Goal: Task Accomplishment & Management: Manage account settings

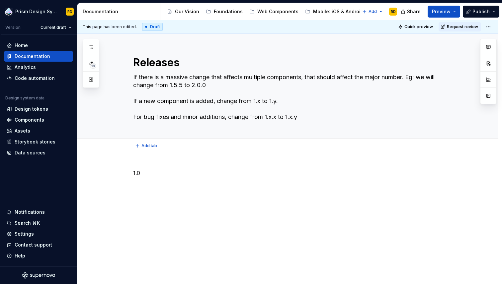
type textarea "*"
click at [164, 185] on p "1.0" at bounding box center [295, 185] width 325 height 8
type textarea "*"
click at [150, 174] on p "1.0" at bounding box center [295, 173] width 325 height 8
click at [150, 220] on p "1.0.3" at bounding box center [295, 221] width 325 height 8
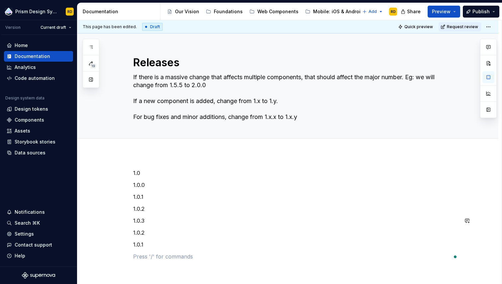
scroll to position [8, 0]
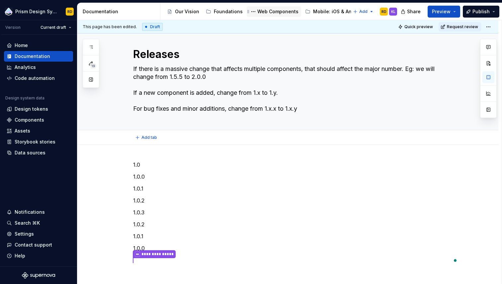
type textarea "*"
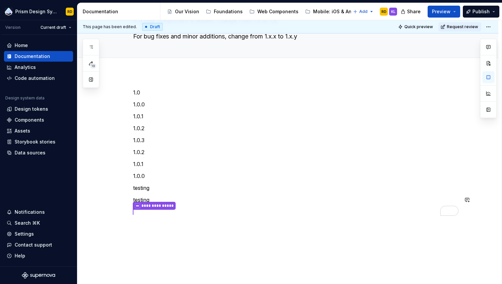
scroll to position [87, 0]
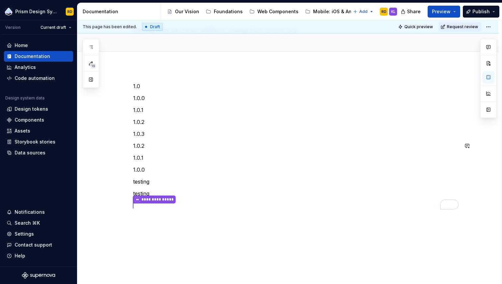
click at [162, 151] on div "**********" at bounding box center [295, 146] width 325 height 128
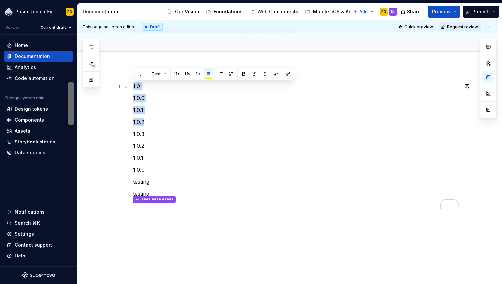
drag, startPoint x: 150, startPoint y: 123, endPoint x: 132, endPoint y: 88, distance: 39.2
click at [132, 88] on div "**********" at bounding box center [287, 184] width 421 height 237
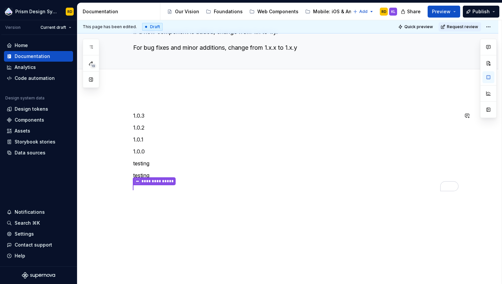
scroll to position [57, 0]
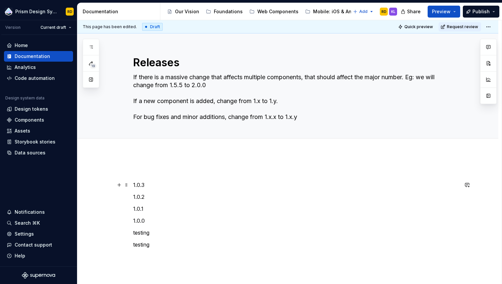
click at [134, 185] on div "1.0.3 1.0.2 1.0.1 1.0.0 testing testing" at bounding box center [287, 253] width 421 height 201
click at [156, 249] on div "**********" at bounding box center [295, 209] width 325 height 80
click at [164, 233] on p "**********" at bounding box center [295, 233] width 325 height 9
click at [162, 232] on p "**********" at bounding box center [295, 233] width 325 height 9
click at [232, 236] on p "**********" at bounding box center [295, 233] width 325 height 9
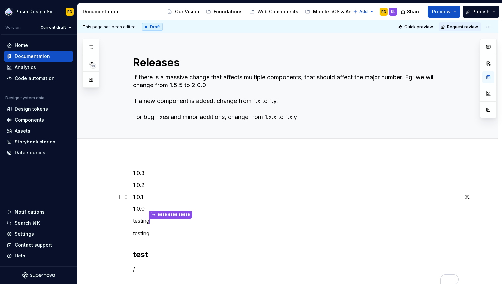
click at [153, 196] on p "1.0.1" at bounding box center [295, 197] width 325 height 8
type textarea "*"
click at [166, 234] on p "testing" at bounding box center [295, 234] width 325 height 8
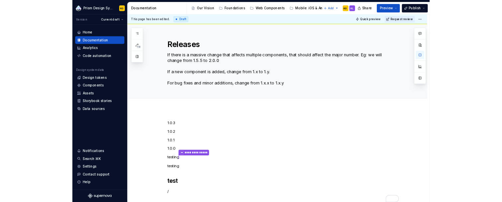
scroll to position [93, 0]
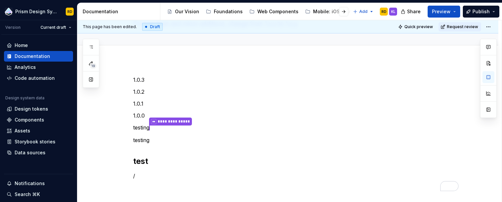
type textarea "*"
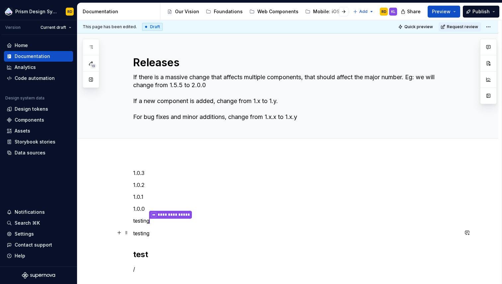
click at [156, 231] on p "testing" at bounding box center [295, 234] width 325 height 8
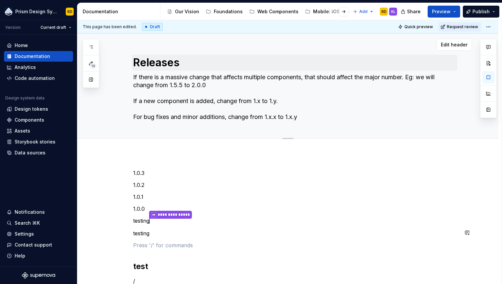
click at [149, 245] on p "To enrich screen reader interactions, please activate Accessibility in Grammarl…" at bounding box center [295, 246] width 325 height 8
click at [169, 246] on p "To enrich screen reader interactions, please activate Accessibility in Grammarl…" at bounding box center [295, 246] width 325 height 8
click at [156, 233] on p "testing" at bounding box center [295, 234] width 325 height 8
type textarea "*"
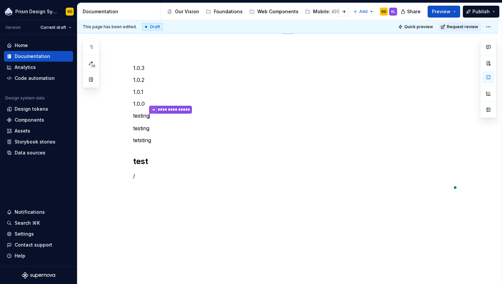
scroll to position [105, 0]
click at [156, 142] on p "tetsting" at bounding box center [295, 140] width 325 height 8
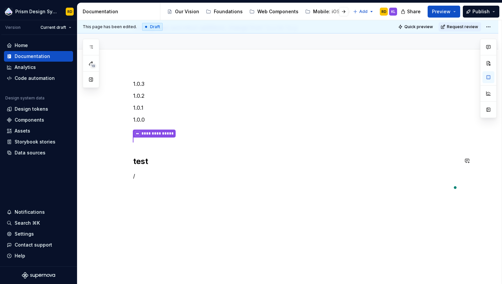
scroll to position [77, 0]
click at [158, 149] on div "**********" at bounding box center [295, 142] width 325 height 100
click at [150, 128] on p "**********" at bounding box center [295, 136] width 325 height 17
click at [151, 172] on p "/" at bounding box center [295, 176] width 325 height 8
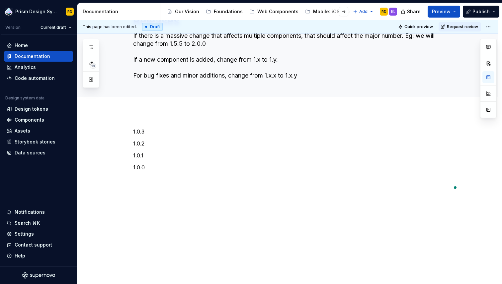
scroll to position [34, 0]
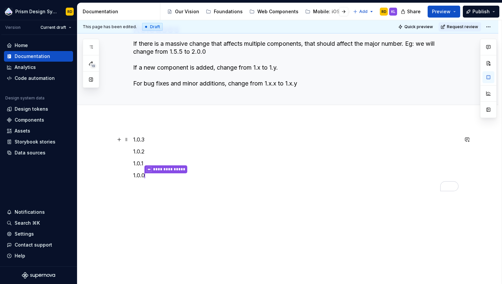
click at [151, 141] on p "1.0.3" at bounding box center [295, 140] width 325 height 8
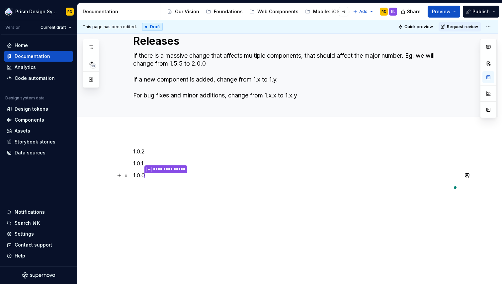
click at [166, 179] on p "**********" at bounding box center [295, 176] width 325 height 9
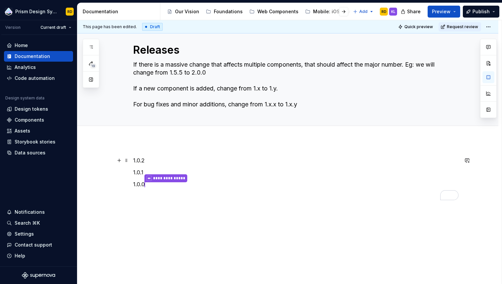
scroll to position [12, 0]
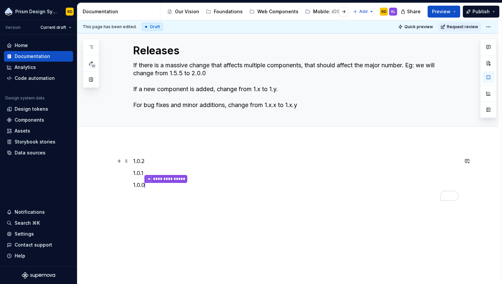
click at [157, 161] on p "1.0.2" at bounding box center [295, 161] width 325 height 8
click at [344, 11] on button "button" at bounding box center [343, 11] width 9 height 9
click at [332, 12] on button "Page tree" at bounding box center [336, 12] width 8 height 8
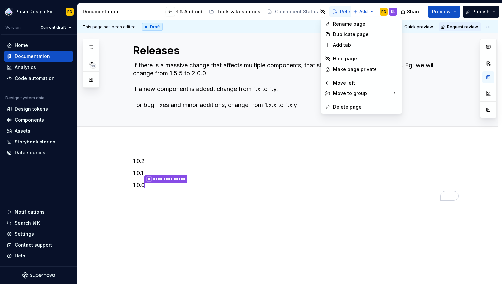
click at [330, 166] on html "Prism Design System RD Version Current draft Home Documentation Analytics Code …" at bounding box center [251, 142] width 502 height 284
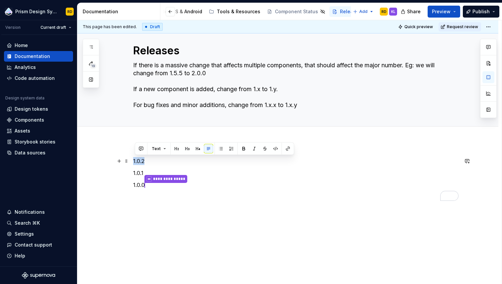
drag, startPoint x: 135, startPoint y: 161, endPoint x: 145, endPoint y: 161, distance: 10.6
click at [145, 161] on p "1.0.2" at bounding box center [295, 161] width 325 height 8
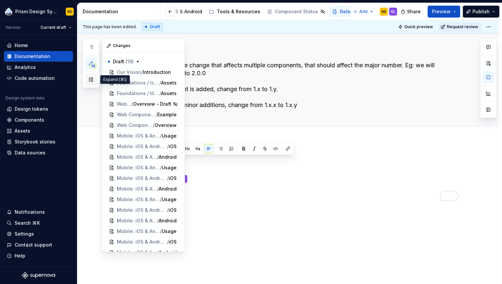
click at [92, 79] on button "button" at bounding box center [91, 80] width 12 height 12
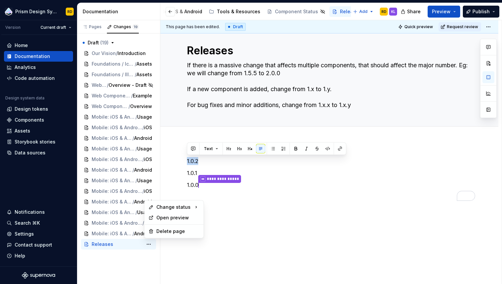
click at [247, 223] on html "Prism Design System RD Version Current draft Home Documentation Analytics Code …" at bounding box center [251, 142] width 502 height 284
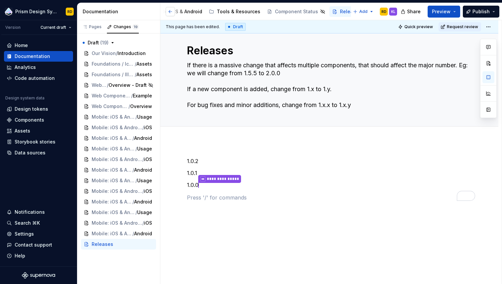
click at [169, 11] on button "button" at bounding box center [170, 11] width 9 height 9
click at [170, 11] on button "Page tree" at bounding box center [171, 12] width 8 height 8
click at [316, 156] on html "Prism Design System RD Version Current draft Home Documentation Analytics Code …" at bounding box center [251, 142] width 502 height 284
click at [300, 172] on html "Prism Design System RD Version Current draft Home Documentation Analytics Code …" at bounding box center [251, 142] width 502 height 284
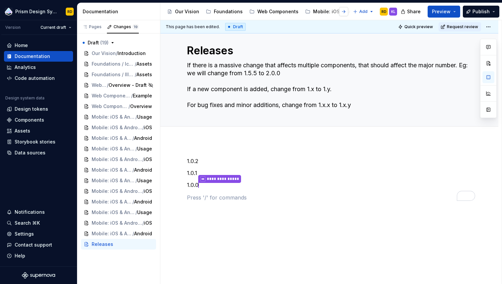
click at [346, 12] on button "button" at bounding box center [343, 11] width 9 height 9
click at [332, 11] on button "Page tree" at bounding box center [336, 12] width 8 height 8
click at [339, 11] on html "Prism Design System RD Version Current draft Home Documentation Analytics Code …" at bounding box center [251, 142] width 502 height 284
click at [332, 11] on button "Page tree" at bounding box center [336, 12] width 8 height 8
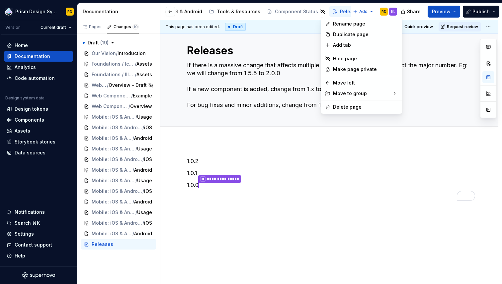
click at [368, 11] on html "Prism Design System RD Version Current draft Home Documentation Analytics Code …" at bounding box center [251, 142] width 502 height 284
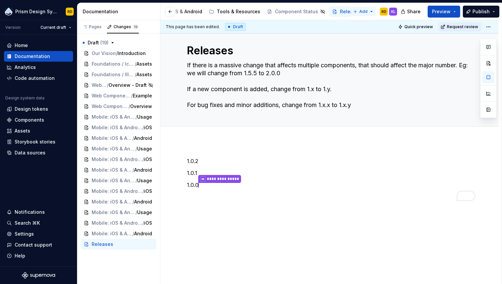
click at [371, 11] on html "Prism Design System RD Version Current draft Home Documentation Analytics Code …" at bounding box center [251, 142] width 502 height 284
click at [329, 12] on html "Prism Design System RD Version Current draft Home Documentation Analytics Code …" at bounding box center [251, 142] width 502 height 284
click at [172, 11] on button "button" at bounding box center [170, 11] width 9 height 9
click at [345, 12] on button "button" at bounding box center [343, 11] width 9 height 9
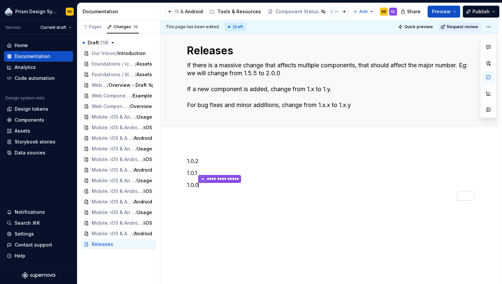
scroll to position [0, 161]
click at [332, 10] on button "Page tree" at bounding box center [336, 12] width 8 height 8
type textarea "*"
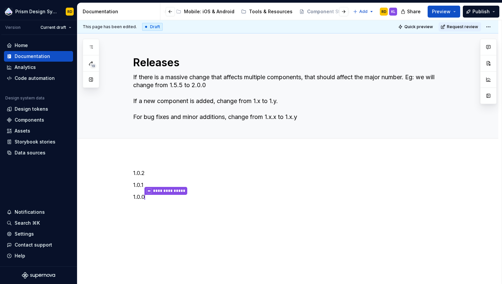
scroll to position [0, 161]
click at [332, 12] on button "Page tree" at bounding box center [336, 12] width 8 height 8
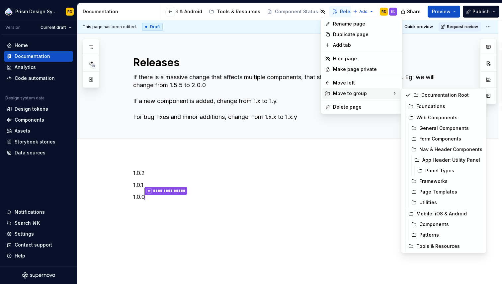
click at [350, 93] on div "Move to group" at bounding box center [361, 93] width 78 height 11
click at [357, 94] on div "Move to group" at bounding box center [361, 93] width 78 height 11
click at [357, 93] on div "Move to group" at bounding box center [361, 93] width 78 height 11
click at [423, 95] on div "Documentation Root" at bounding box center [451, 95] width 61 height 7
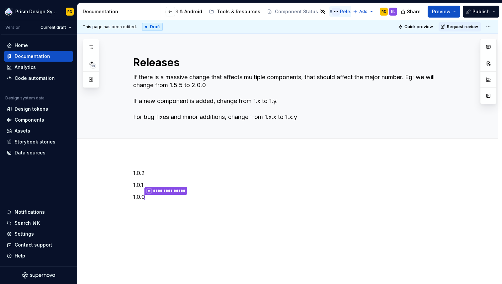
click at [332, 11] on button "Page tree" at bounding box center [336, 12] width 8 height 8
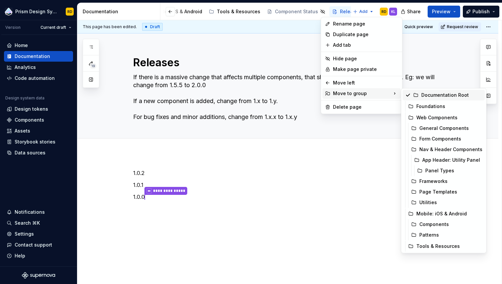
click at [423, 94] on div "Documentation Root" at bounding box center [451, 95] width 61 height 7
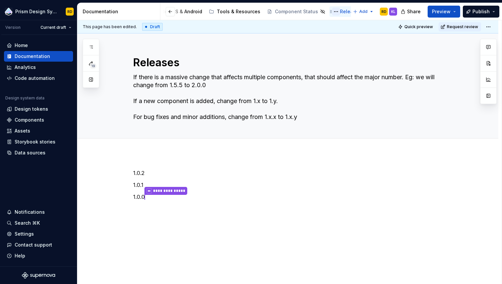
click at [332, 11] on button "Page tree" at bounding box center [336, 12] width 8 height 8
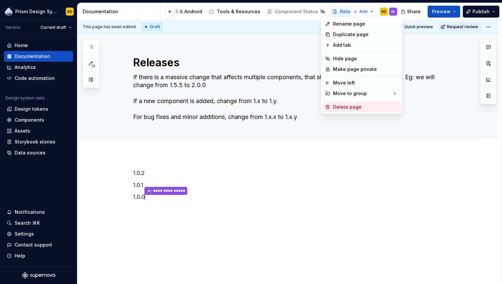
click at [346, 107] on div "Delete page" at bounding box center [365, 107] width 65 height 7
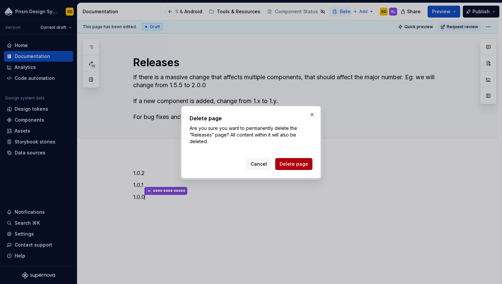
click at [294, 164] on span "Delete page" at bounding box center [293, 164] width 29 height 7
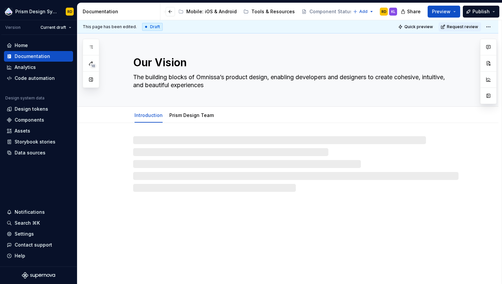
scroll to position [0, 118]
click at [379, 11] on html "Prism Design System RD Version Current draft Home Documentation Analytics Code …" at bounding box center [251, 142] width 502 height 284
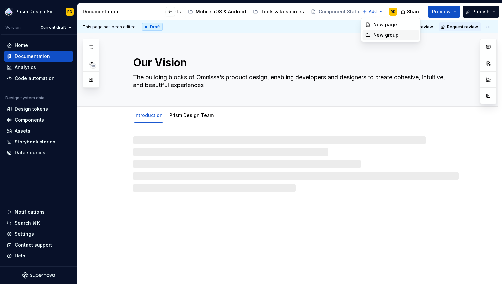
click at [379, 35] on div "New group" at bounding box center [394, 35] width 43 height 7
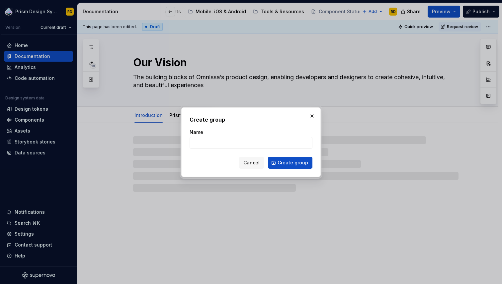
type textarea "*"
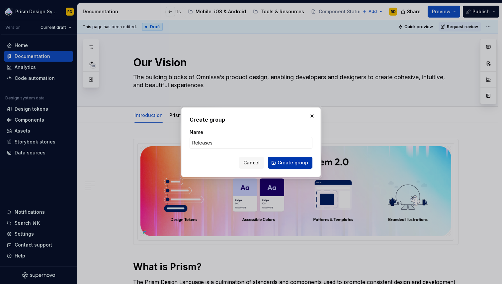
type input "Releases"
click at [289, 163] on span "Create group" at bounding box center [292, 163] width 31 height 7
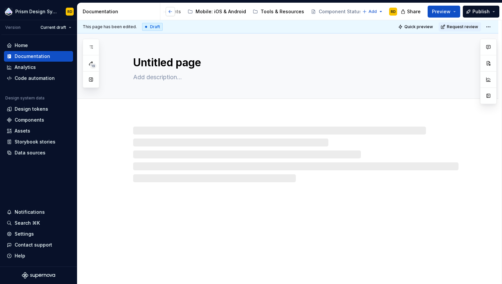
click at [171, 11] on button "button" at bounding box center [170, 11] width 9 height 9
click at [355, 12] on button "button" at bounding box center [352, 11] width 9 height 9
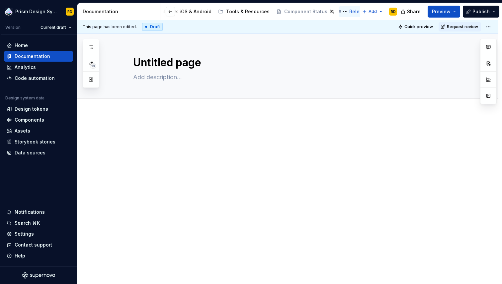
click at [349, 12] on div "Releases" at bounding box center [360, 11] width 22 height 7
type textarea "*"
